Goal: Find specific page/section: Find specific page/section

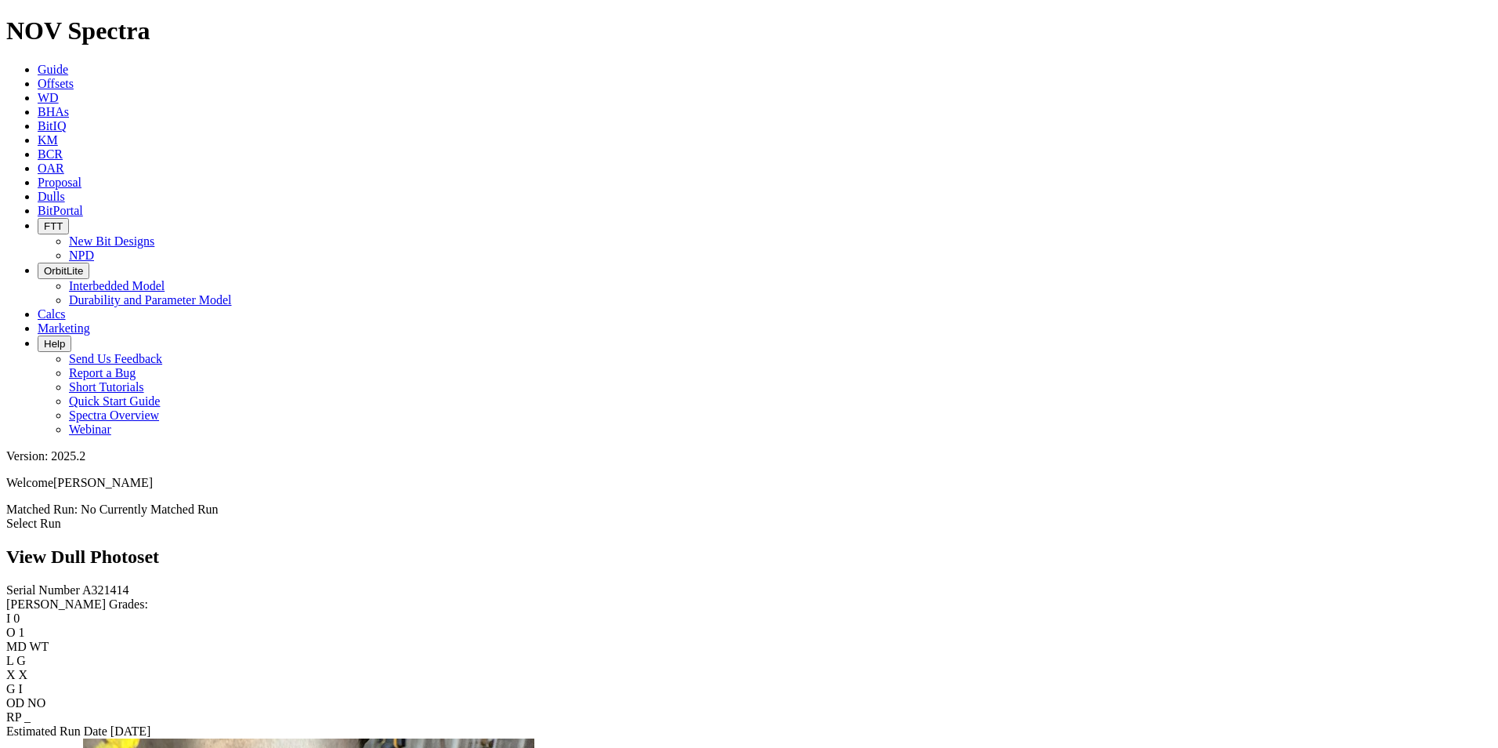
scroll to position [1724, 0]
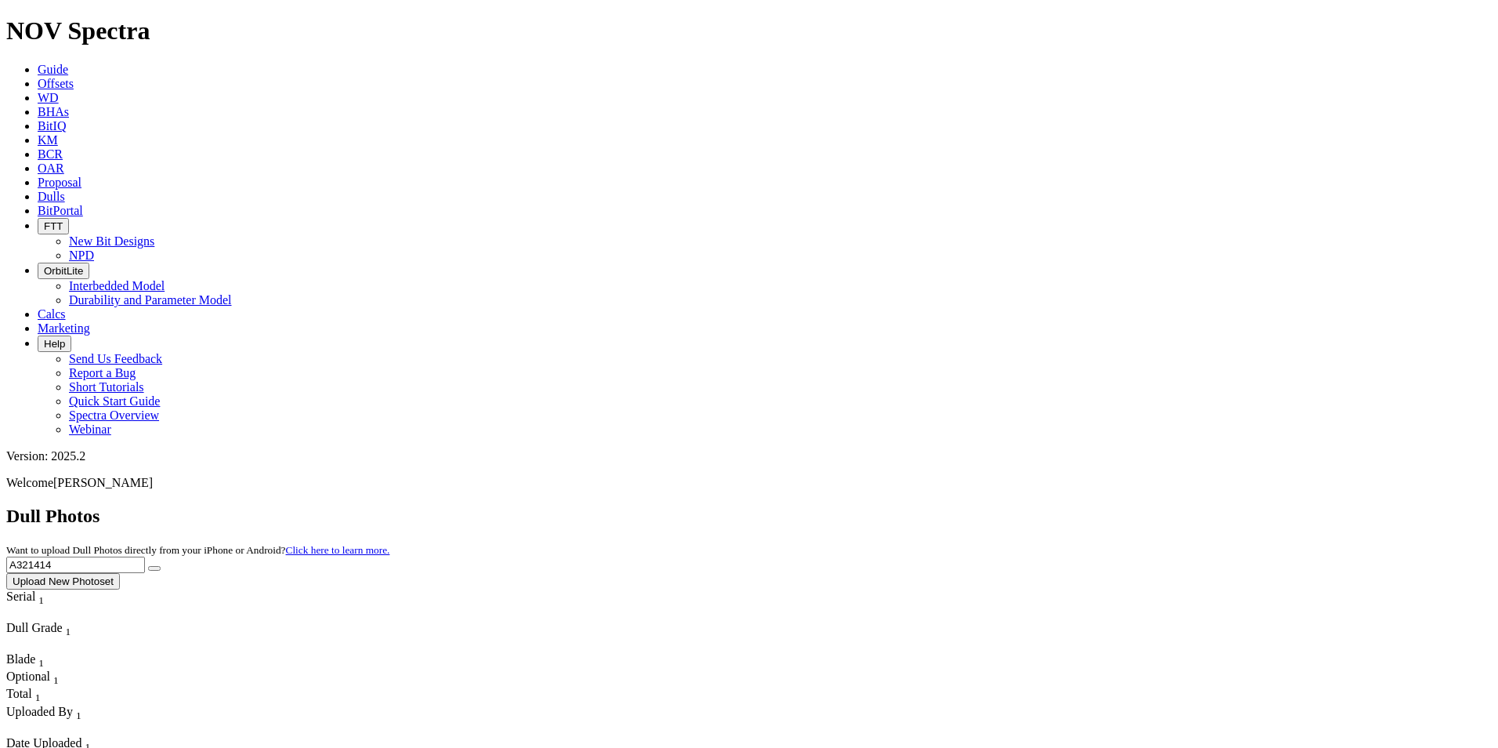
drag, startPoint x: 1215, startPoint y: 71, endPoint x: 977, endPoint y: 88, distance: 238.0
click at [977, 505] on div "Dull Photos Want to upload Dull Photos directly from your iPhone or Android? Cl…" at bounding box center [749, 547] width 1486 height 84
paste input "846"
click at [148, 566] on button "submit" at bounding box center [154, 568] width 13 height 5
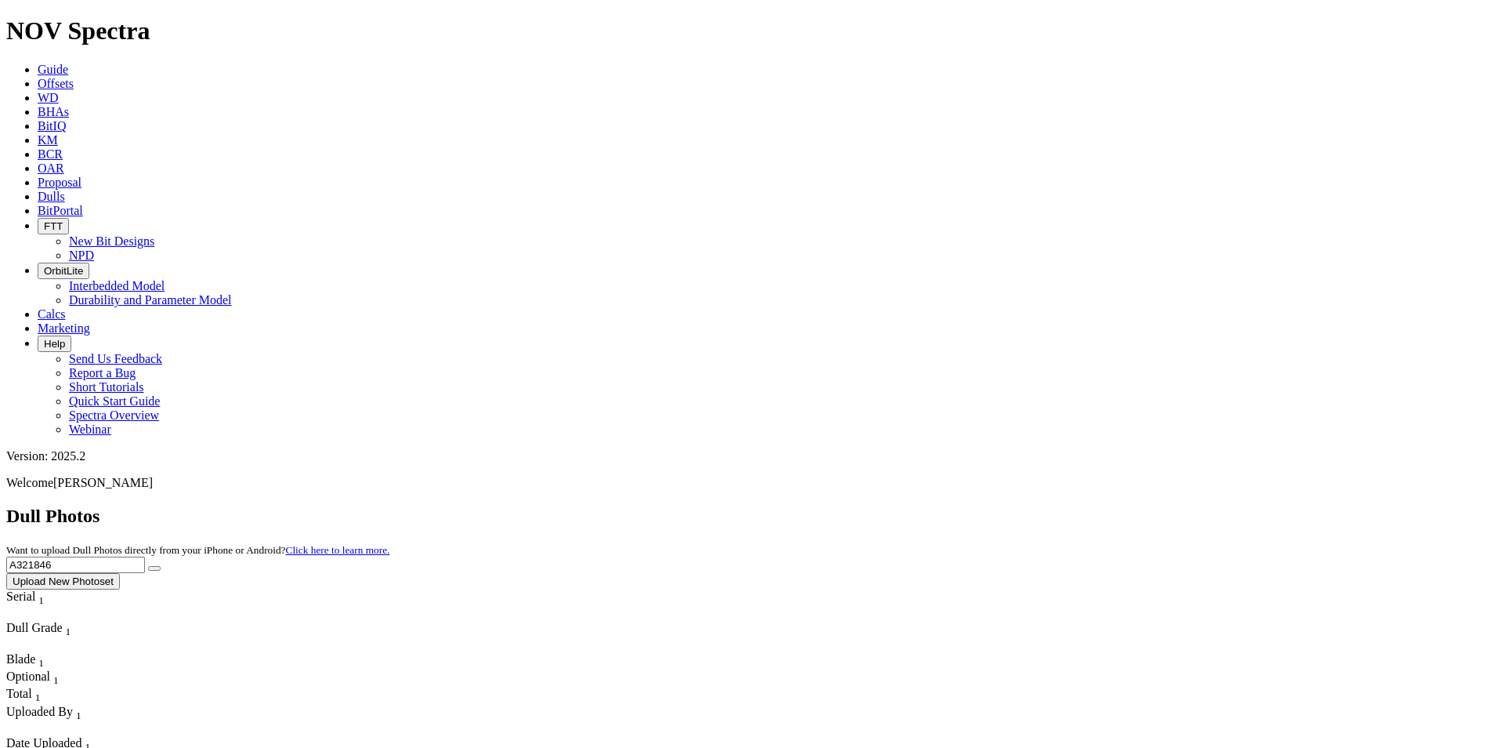
drag, startPoint x: 1262, startPoint y: 73, endPoint x: 1128, endPoint y: 83, distance: 134.4
click at [145, 556] on input "A321846" at bounding box center [75, 564] width 139 height 16
type input "A322681"
click at [148, 566] on button "submit" at bounding box center [154, 568] width 13 height 5
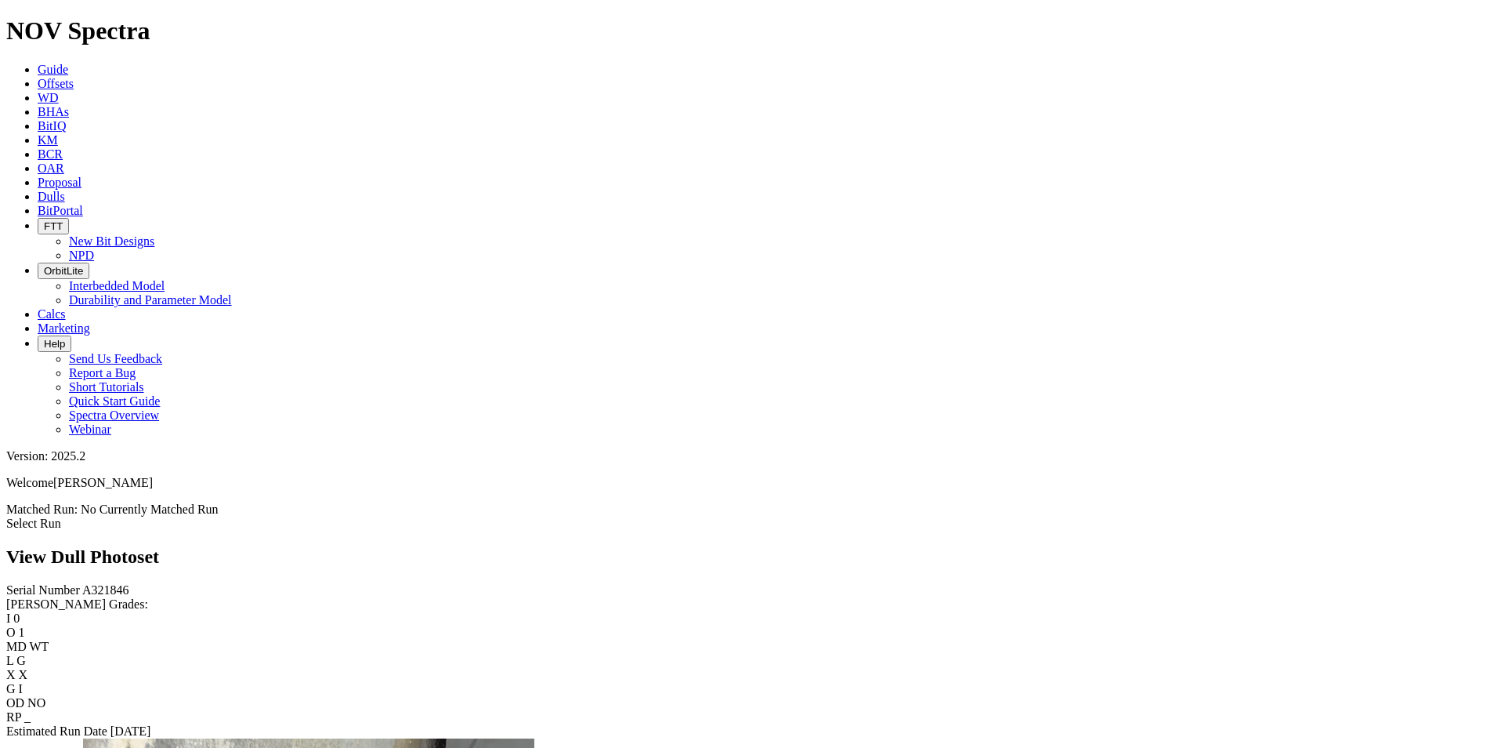
scroll to position [1724, 0]
